Goal: Information Seeking & Learning: Learn about a topic

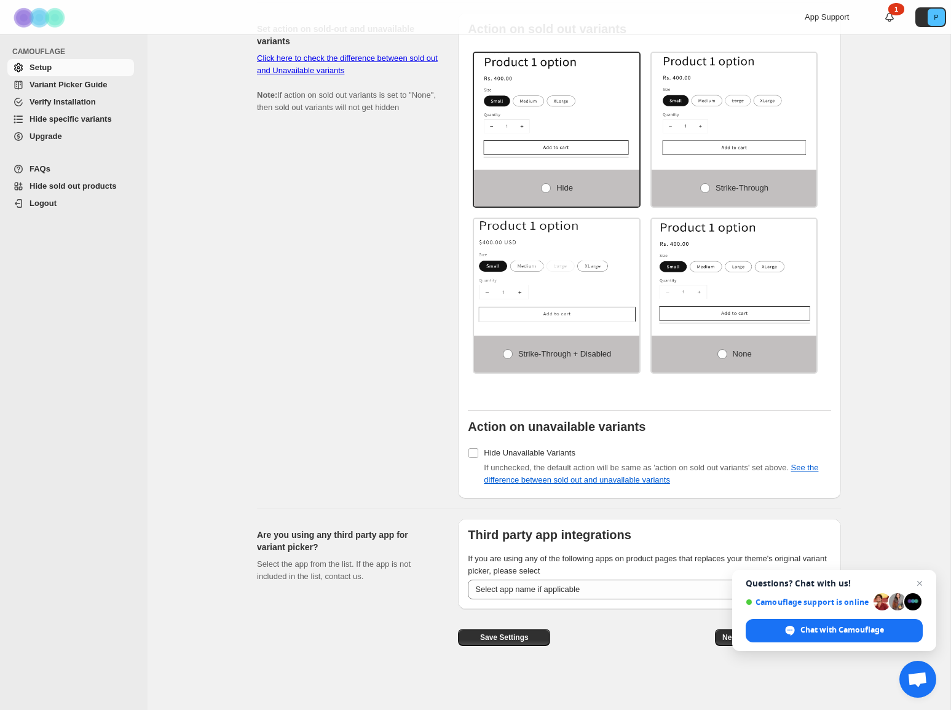
scroll to position [707, 0]
click at [916, 581] on span "Close chat" at bounding box center [920, 583] width 15 height 15
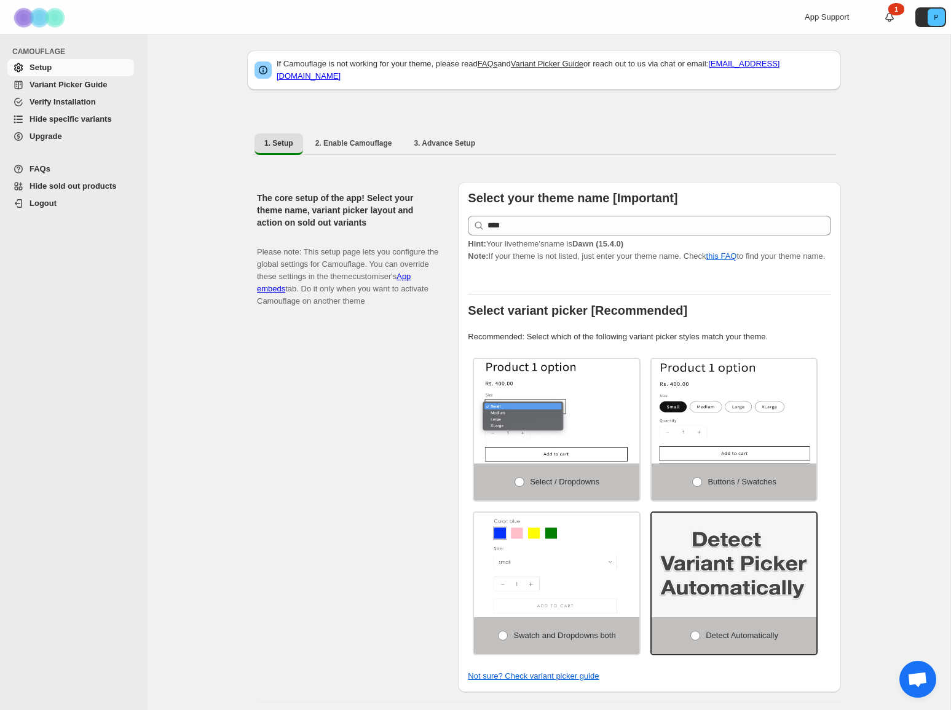
scroll to position [6, 0]
click at [51, 165] on span "FAQs" at bounding box center [81, 169] width 102 height 12
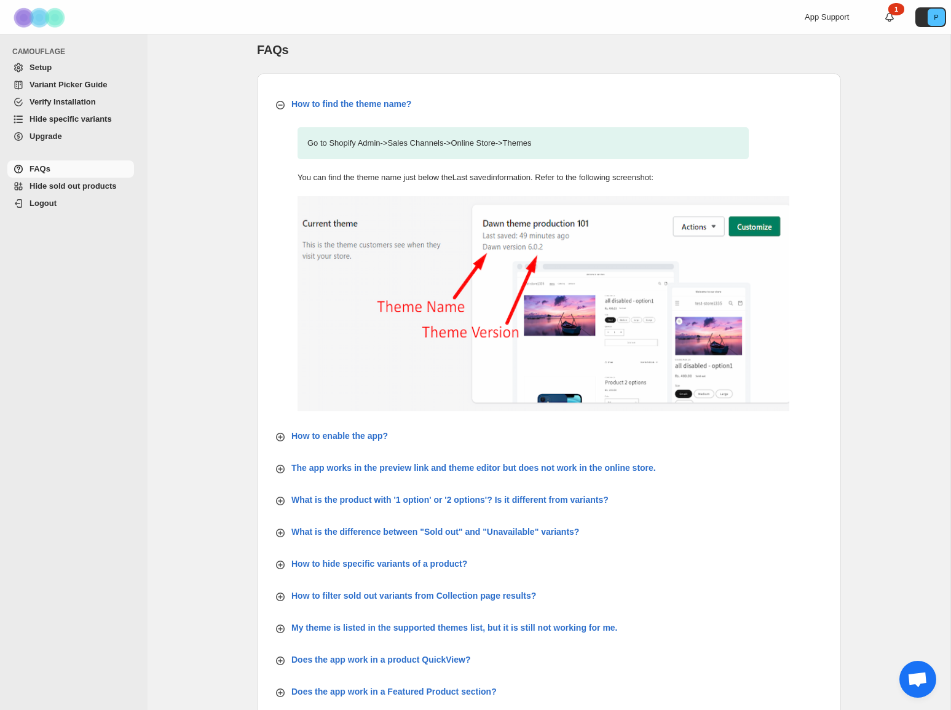
scroll to position [9, 0]
click at [895, 10] on div "App Support 1 P" at bounding box center [878, 17] width 146 height 34
click at [896, 12] on div "App Support 1 P" at bounding box center [878, 17] width 146 height 34
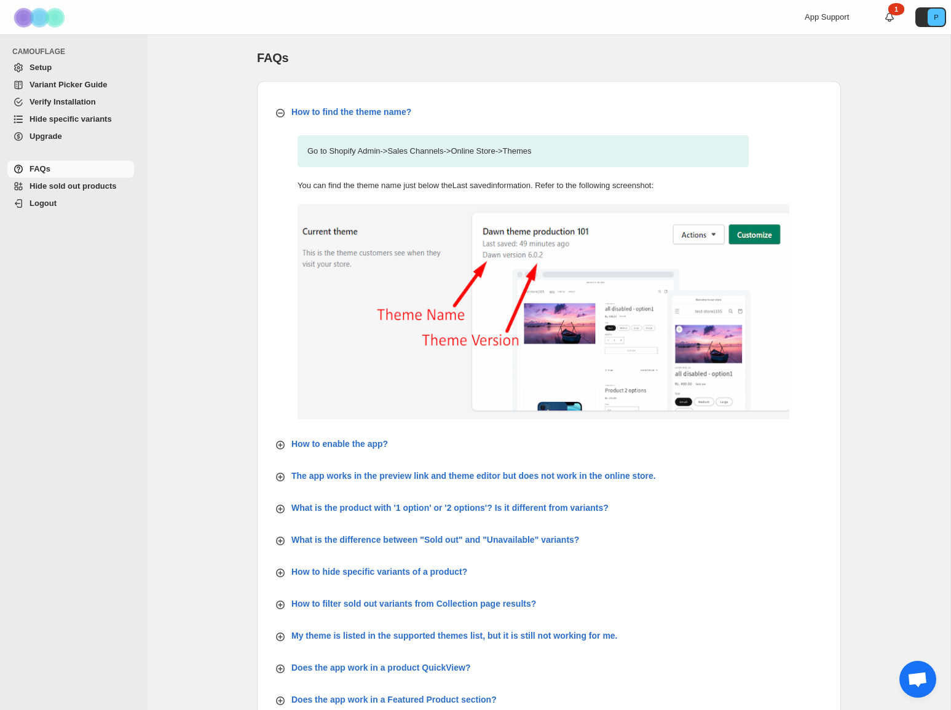
scroll to position [0, 0]
click at [74, 66] on span "Setup" at bounding box center [81, 68] width 102 height 12
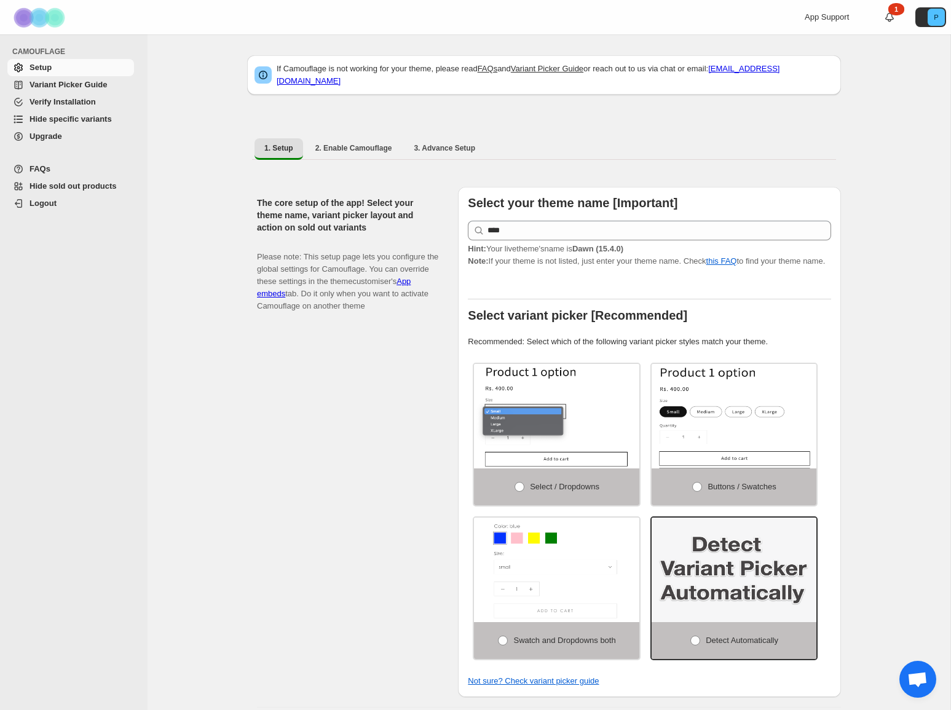
click at [53, 135] on span "Upgrade" at bounding box center [46, 136] width 33 height 9
click at [834, 16] on span "App Support" at bounding box center [827, 16] width 44 height 9
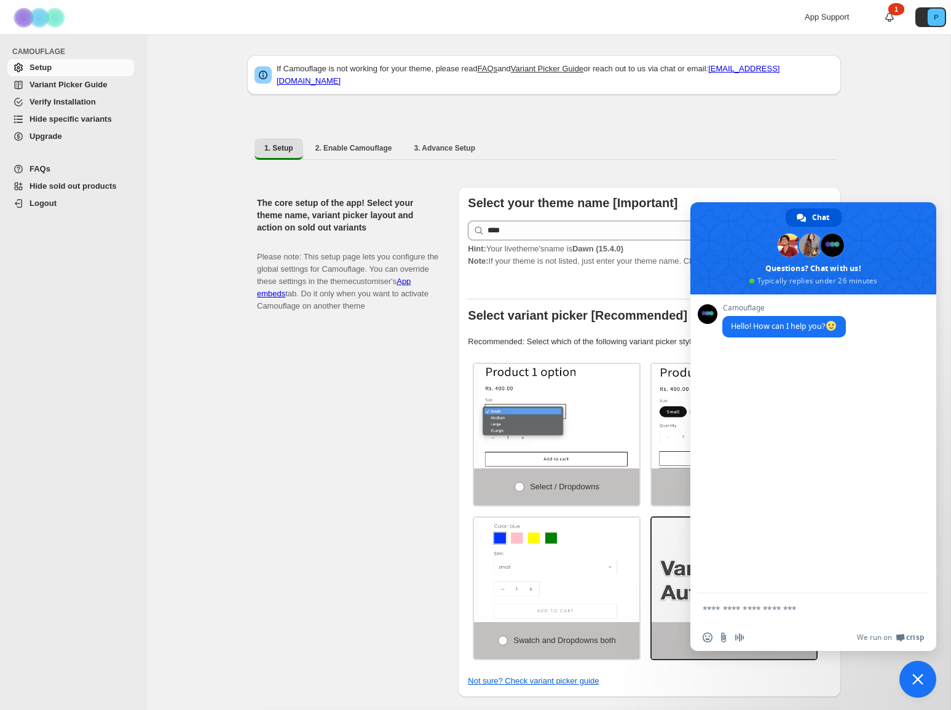
scroll to position [1, 0]
